Goal: Find specific page/section: Find specific page/section

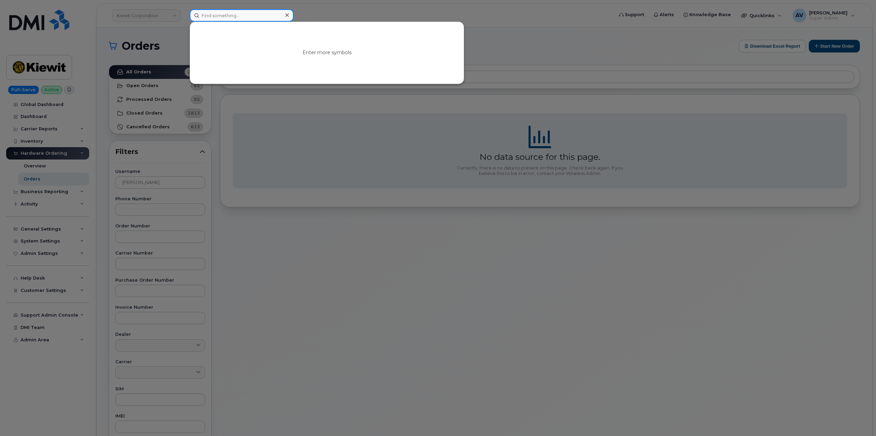
click at [234, 17] on input at bounding box center [242, 15] width 104 height 12
paste input "Ricky Audibert jr."
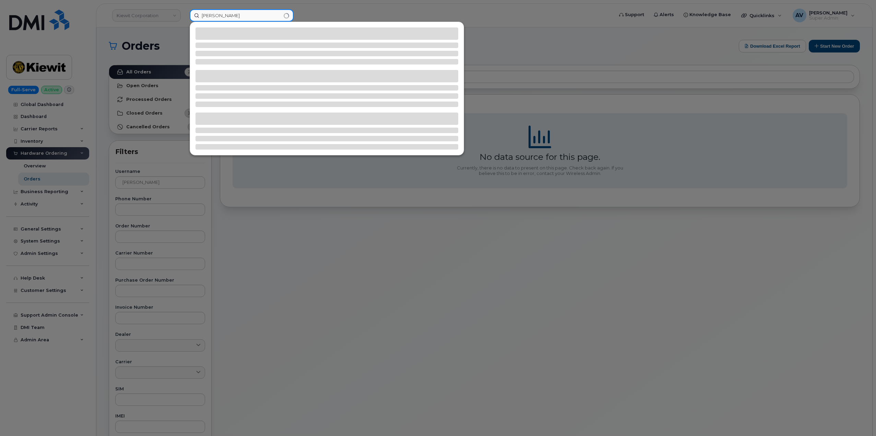
type input "Ricky Audibert jr"
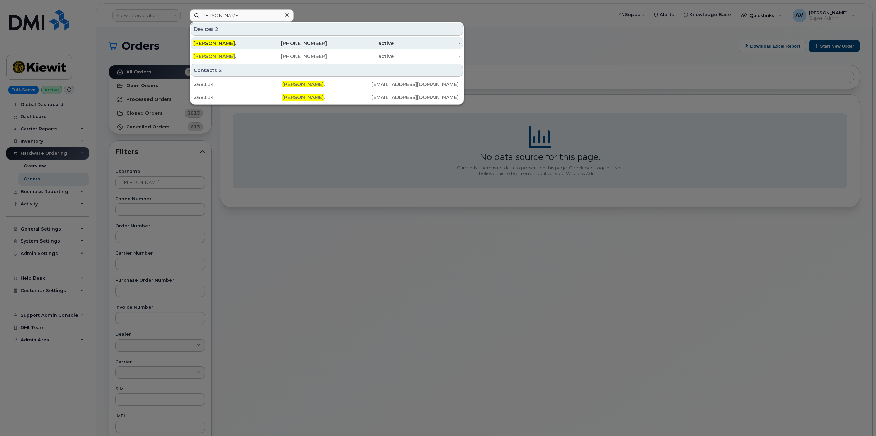
click at [296, 45] on div "985-871-3632" at bounding box center [293, 43] width 67 height 7
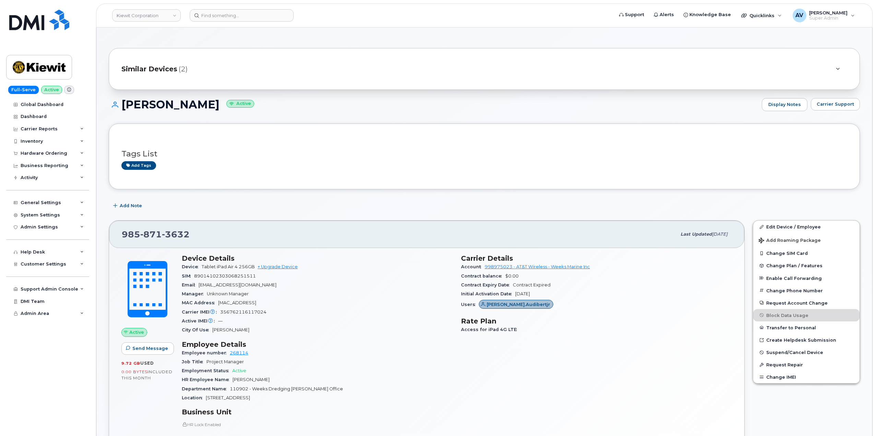
click at [172, 70] on span "Similar Devices" at bounding box center [149, 69] width 56 height 10
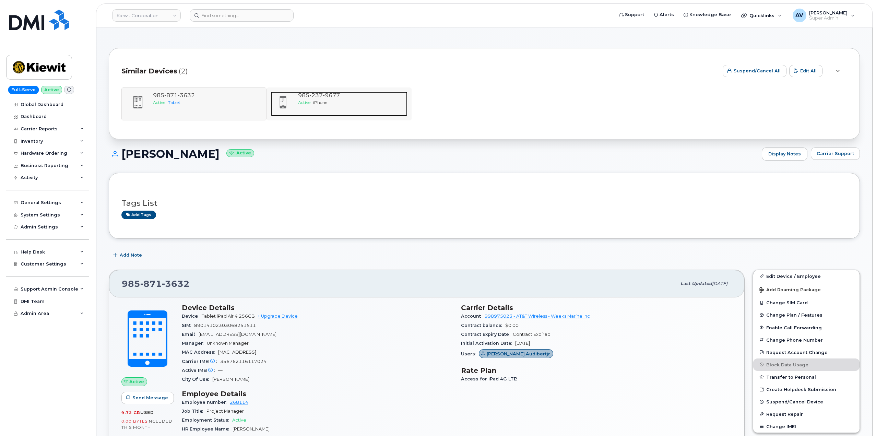
click at [312, 101] on div "Active iPhone" at bounding box center [351, 102] width 107 height 6
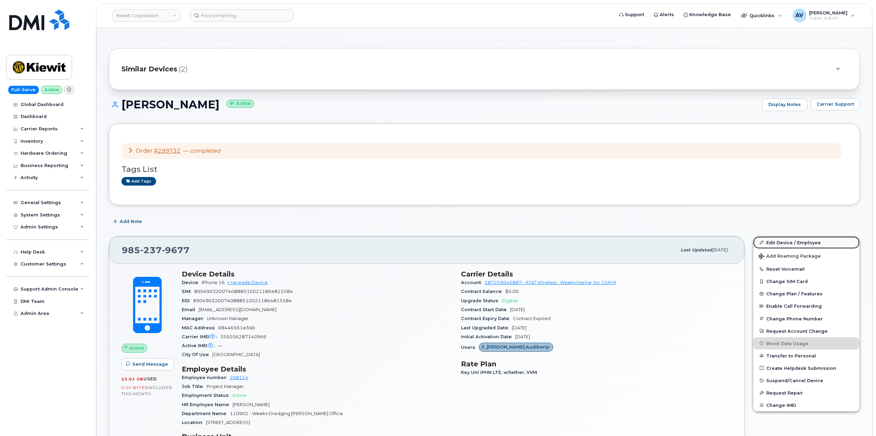
click at [776, 243] on link "Edit Device / Employee" at bounding box center [806, 242] width 106 height 12
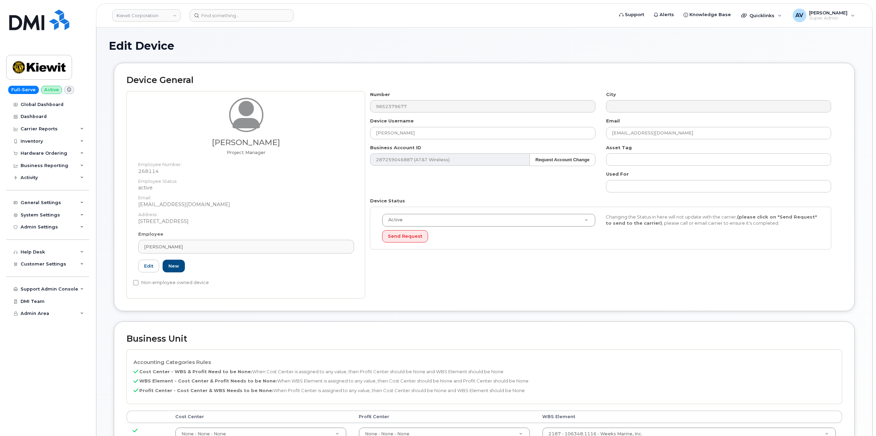
scroll to position [171, 0]
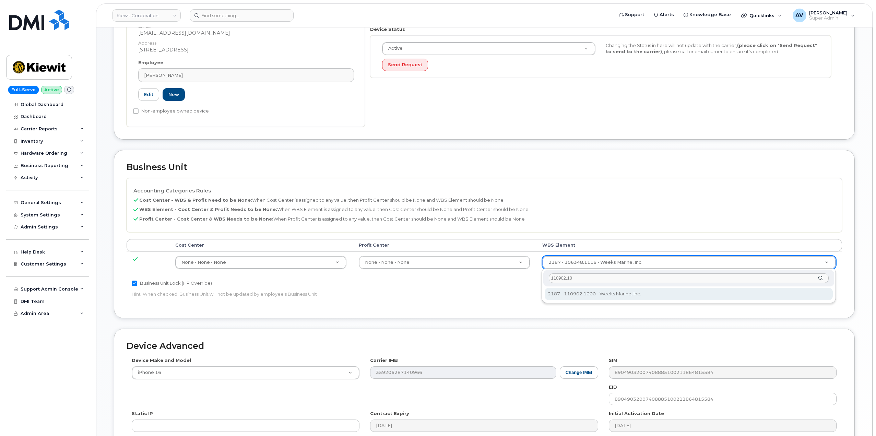
type input "110902.10"
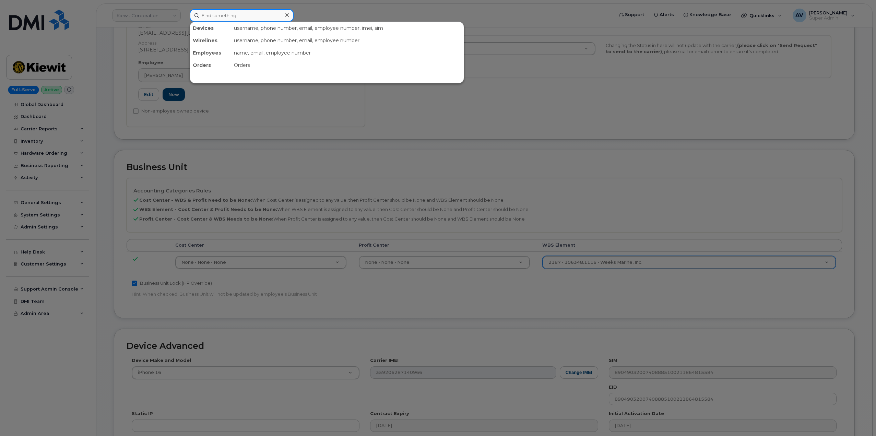
click at [248, 13] on input at bounding box center [242, 15] width 104 height 12
paste input "Chris Frieberg"
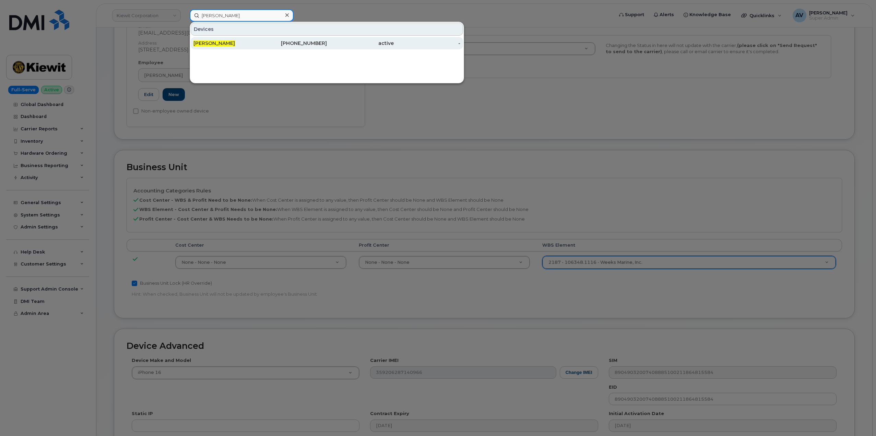
type input "Chris Frieberg"
click at [252, 43] on div "Chris Frieberg" at bounding box center [226, 43] width 67 height 7
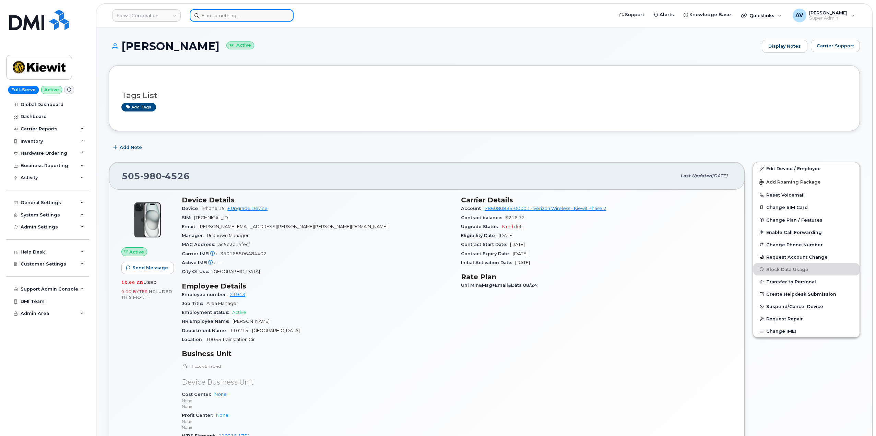
click at [250, 14] on input at bounding box center [242, 15] width 104 height 12
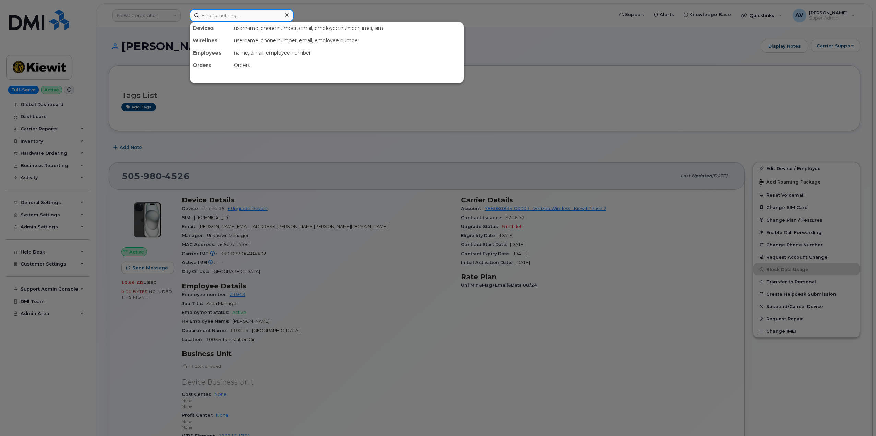
paste input "163087"
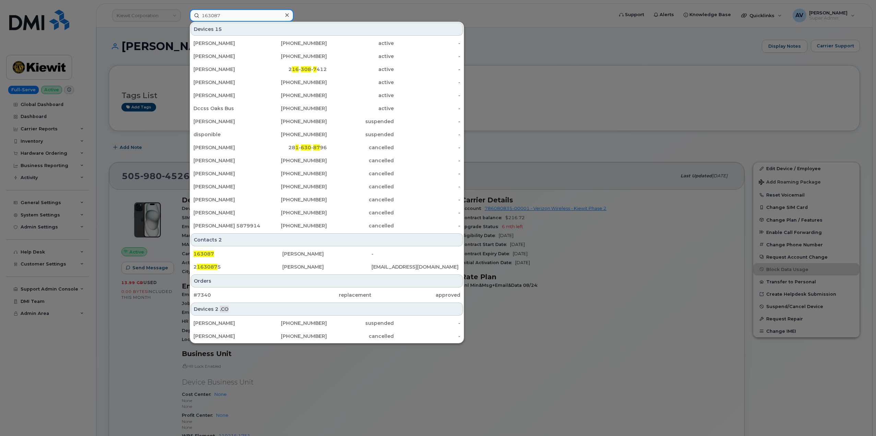
drag, startPoint x: 247, startPoint y: 12, endPoint x: 176, endPoint y: 7, distance: 71.2
click at [184, 9] on div "163087 Devices 15 Ashley Vink 780-886-2303 active - Amanda Badry 780-361-6580 a…" at bounding box center [399, 15] width 430 height 12
paste input "9132782351"
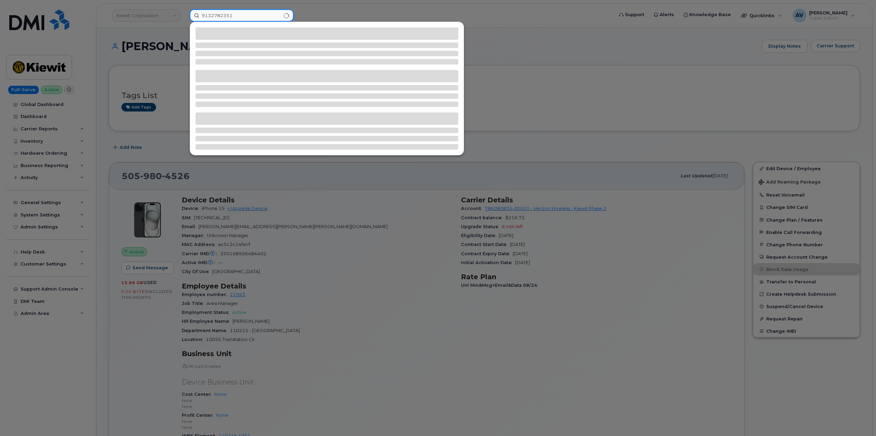
type input "9132782351"
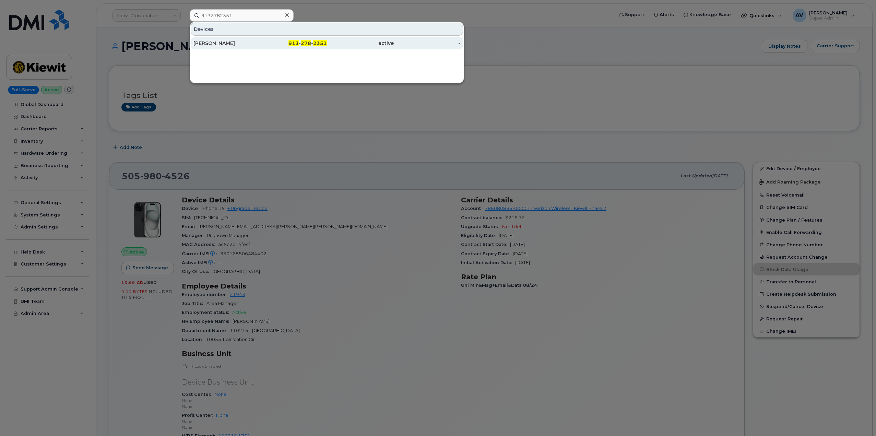
click at [248, 38] on div "ROBERT BENSON" at bounding box center [226, 43] width 67 height 12
